Goal: Task Accomplishment & Management: Use online tool/utility

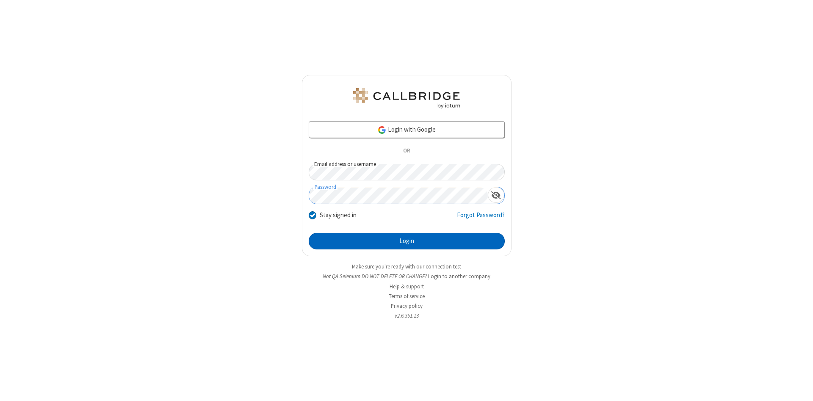
click at [407, 241] on button "Login" at bounding box center [407, 241] width 196 height 17
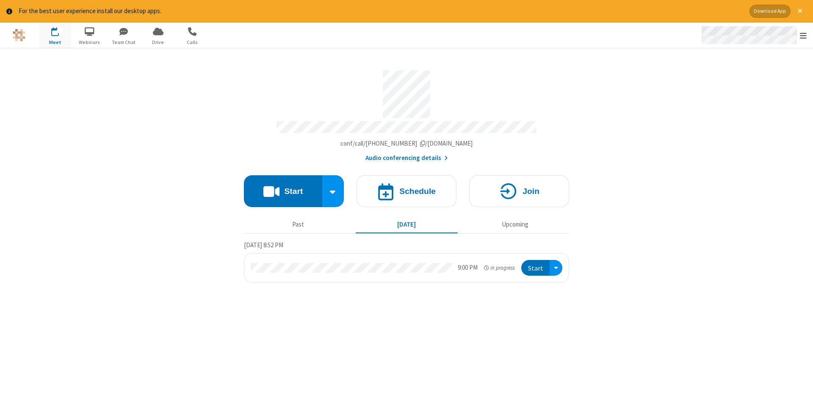
click at [804, 36] on span "Open menu" at bounding box center [803, 35] width 7 height 8
click at [158, 42] on span "Drive" at bounding box center [158, 43] width 32 height 8
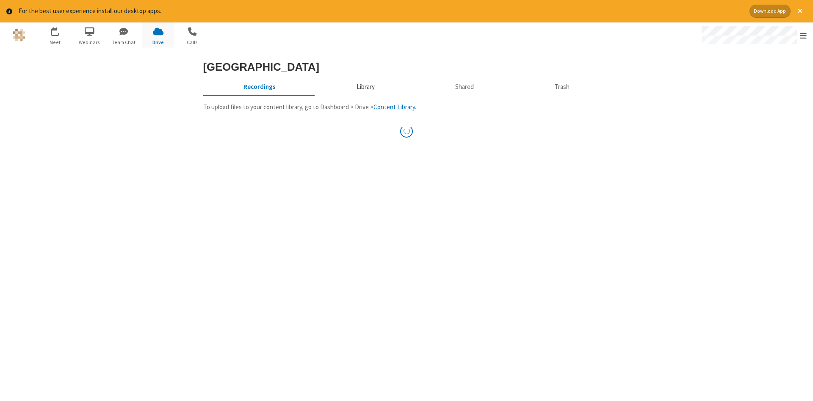
click at [364, 95] on button "Library" at bounding box center [365, 87] width 99 height 16
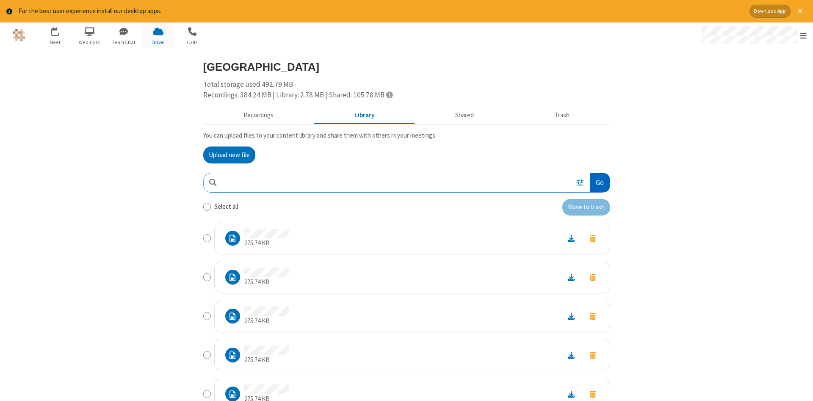
click at [599, 183] on button "Go" at bounding box center [599, 182] width 19 height 19
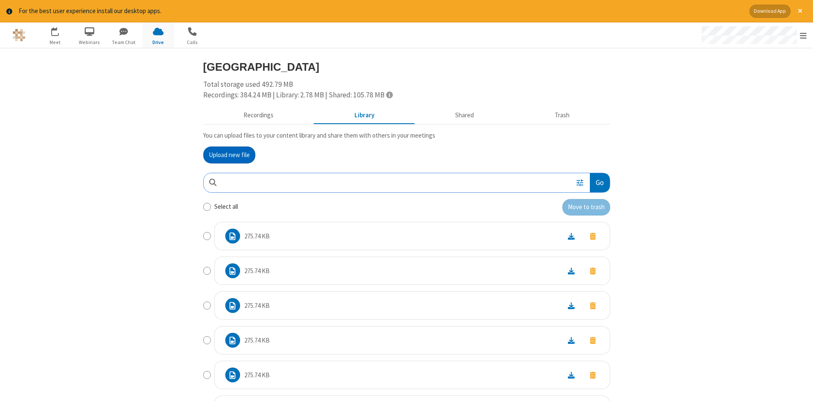
click at [229, 155] on button "Upload new file" at bounding box center [229, 155] width 52 height 17
